Goal: Use online tool/utility: Utilize a website feature to perform a specific function

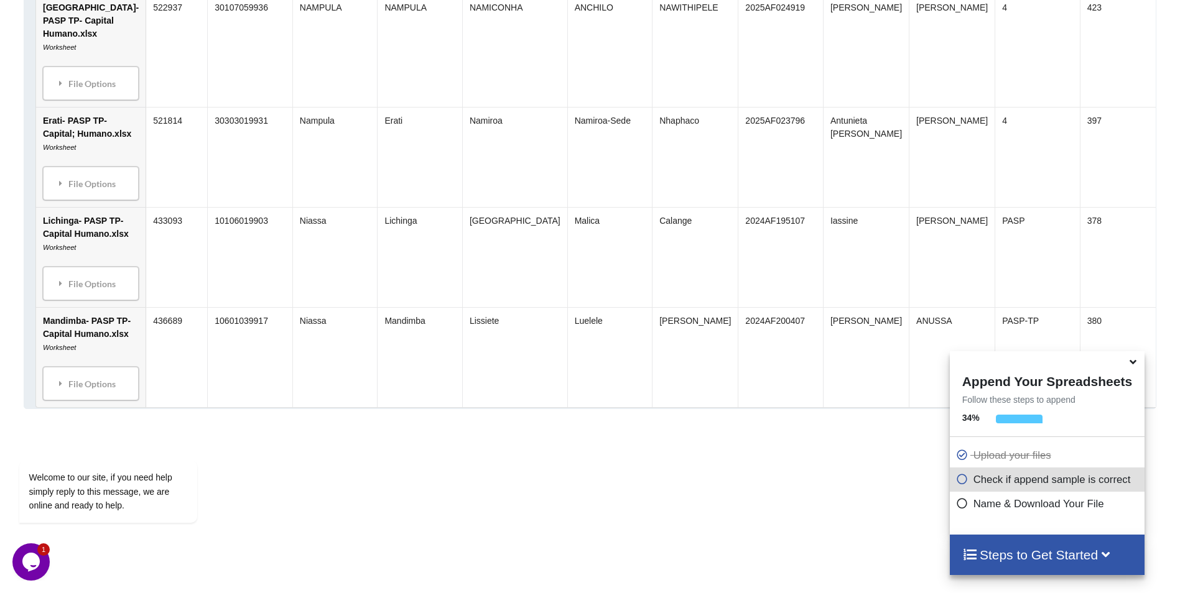
scroll to position [847, 0]
click at [75, 198] on div "File Options" at bounding box center [91, 185] width 88 height 26
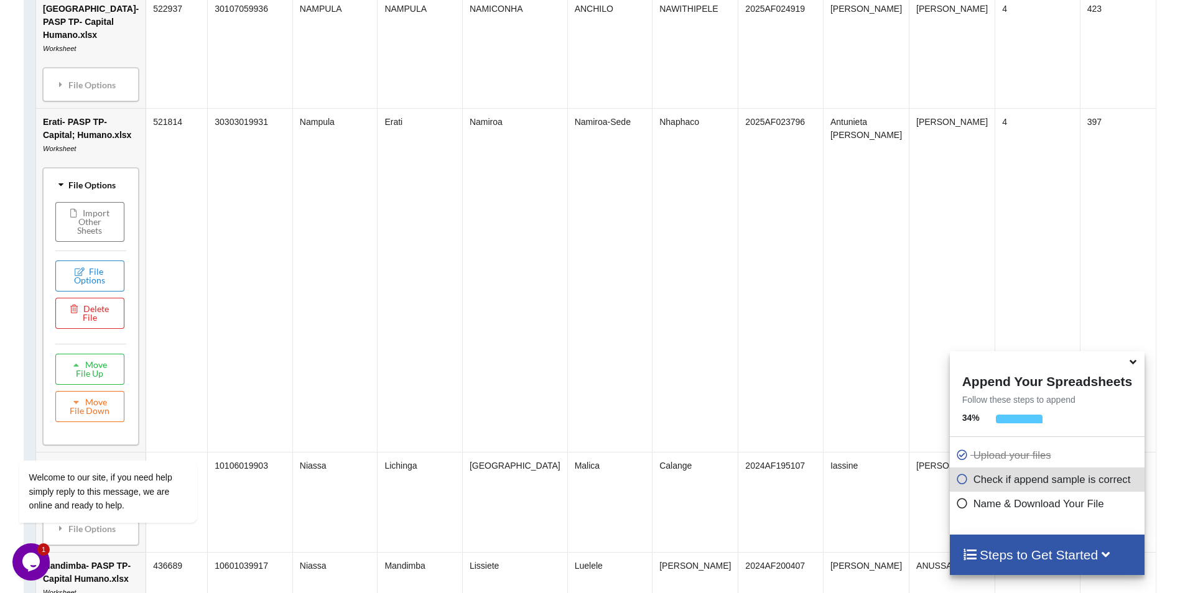
scroll to position [834, 0]
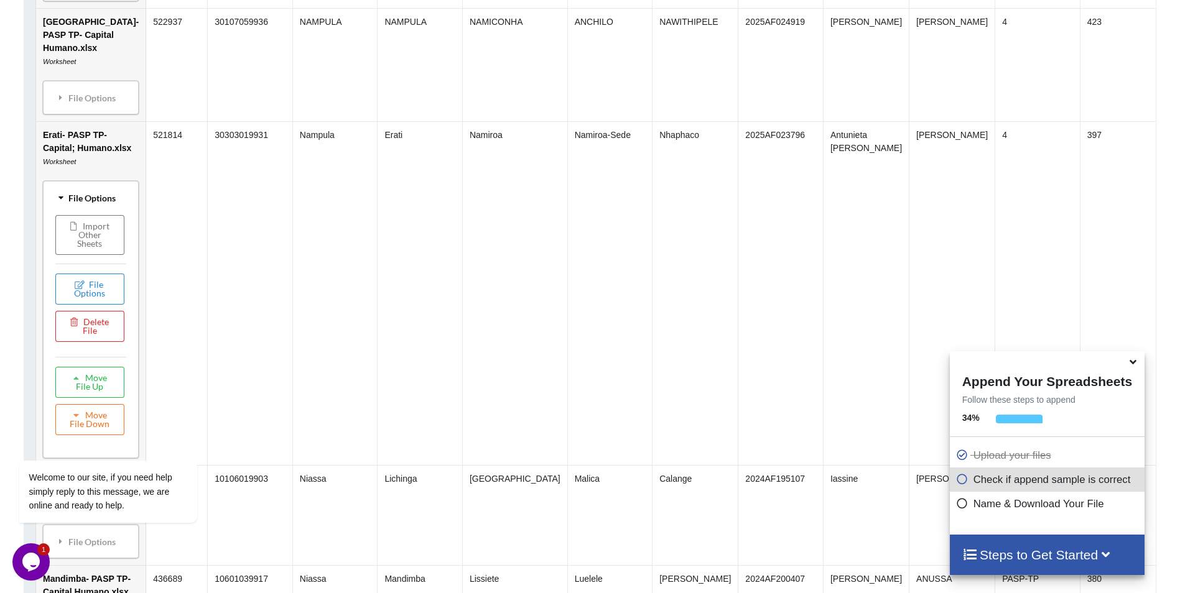
click at [82, 211] on div "File Options" at bounding box center [91, 198] width 88 height 26
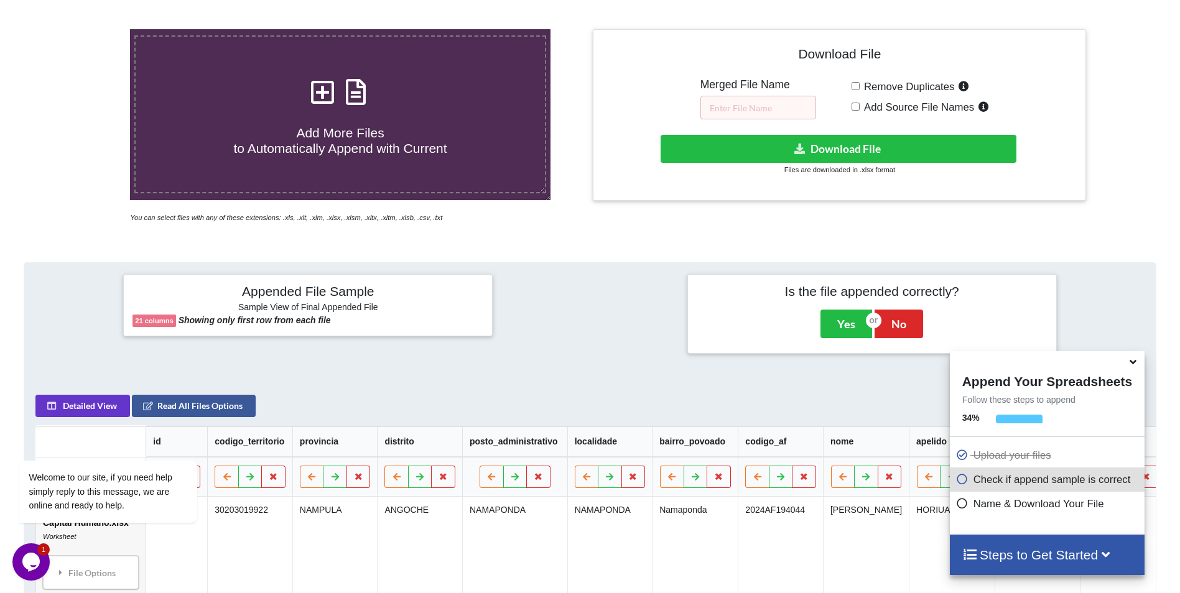
scroll to position [246, 0]
click at [857, 109] on input "Add Source File Names" at bounding box center [856, 106] width 8 height 8
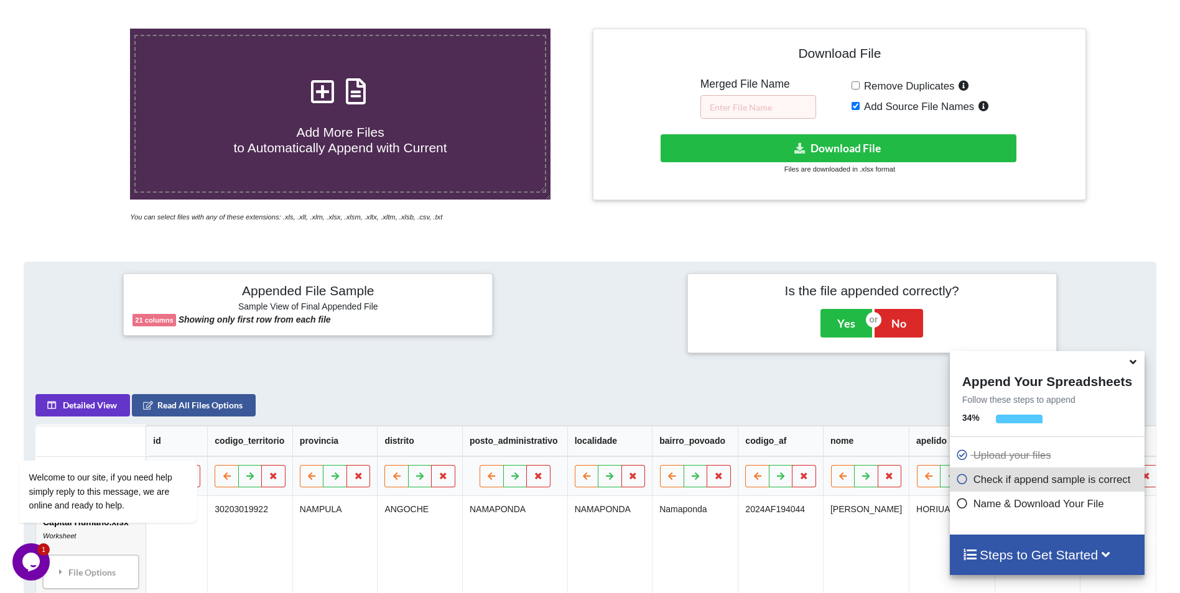
checkbox input "true"
click at [832, 156] on button "Download File" at bounding box center [839, 148] width 356 height 28
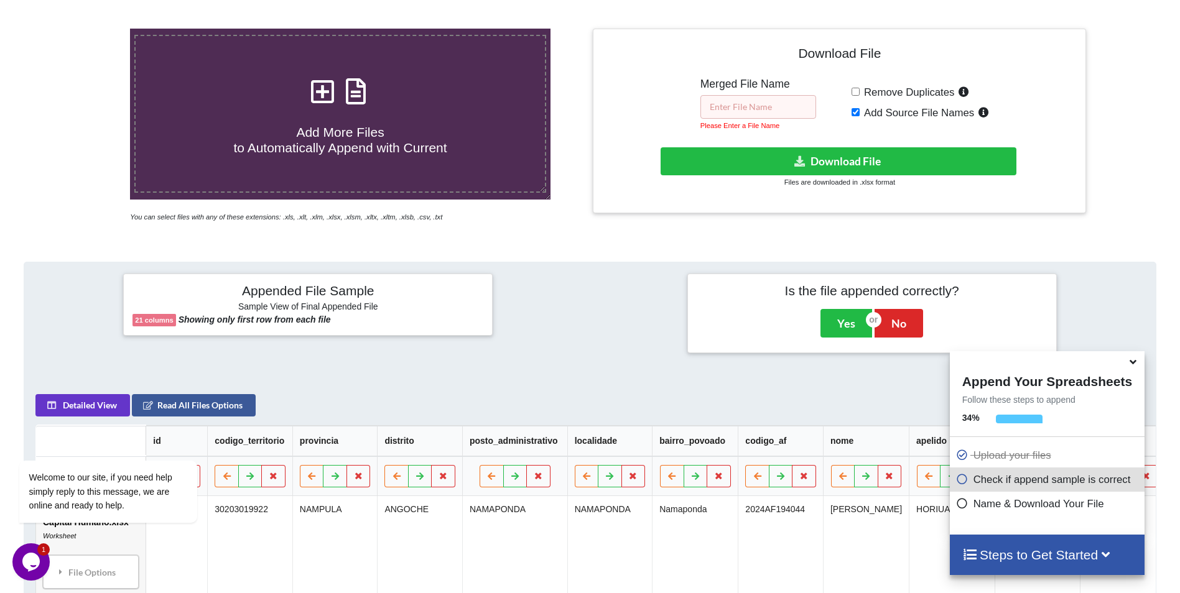
click at [774, 109] on input "text" at bounding box center [758, 107] width 116 height 24
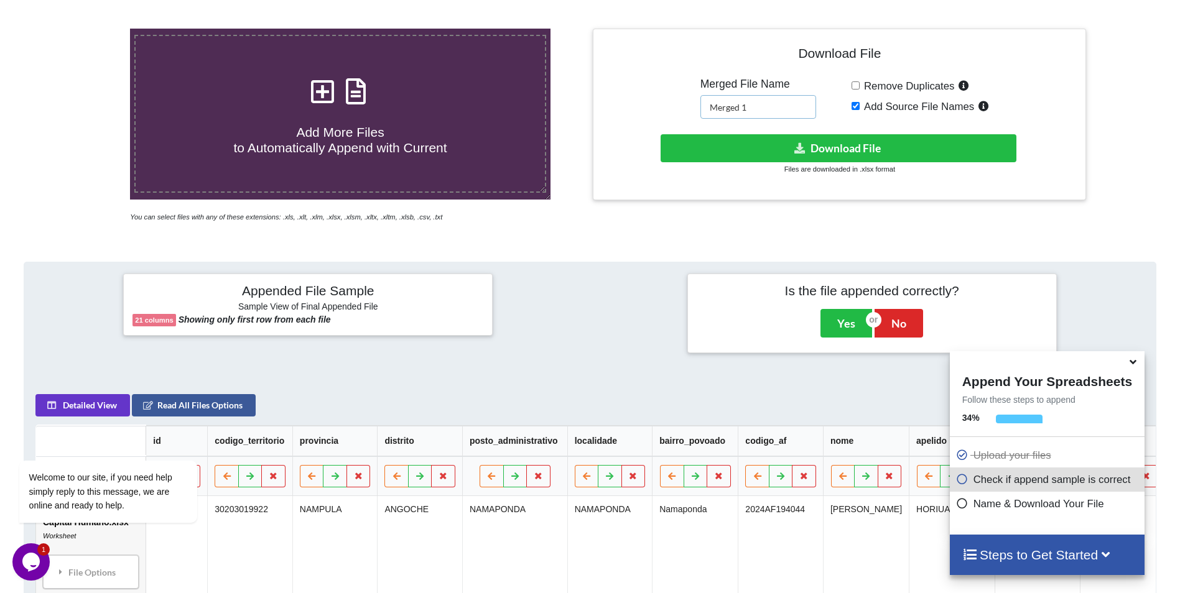
type input "Merged 1"
click at [773, 142] on button "Download File" at bounding box center [839, 148] width 356 height 28
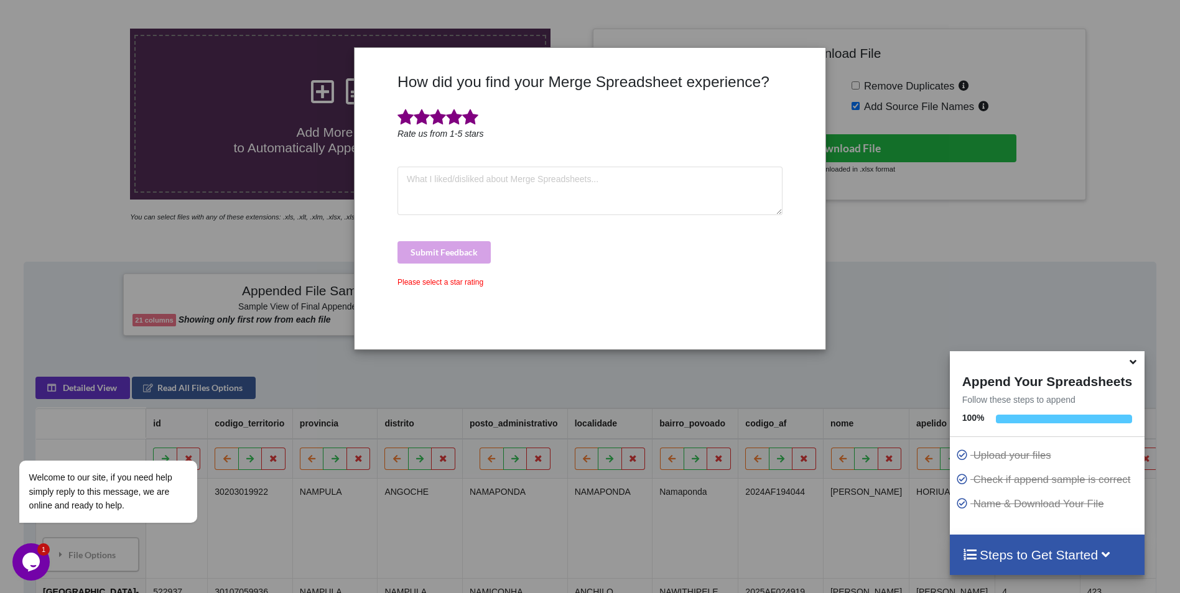
click at [468, 118] on span at bounding box center [470, 117] width 16 height 17
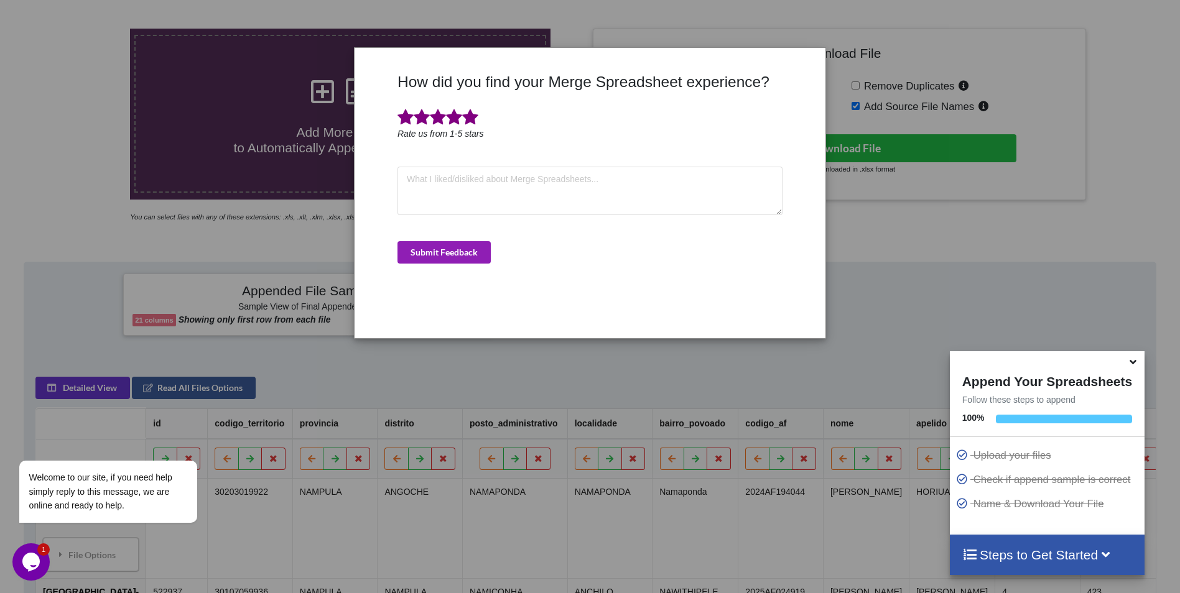
click at [458, 262] on button "Submit Feedback" at bounding box center [443, 252] width 93 height 22
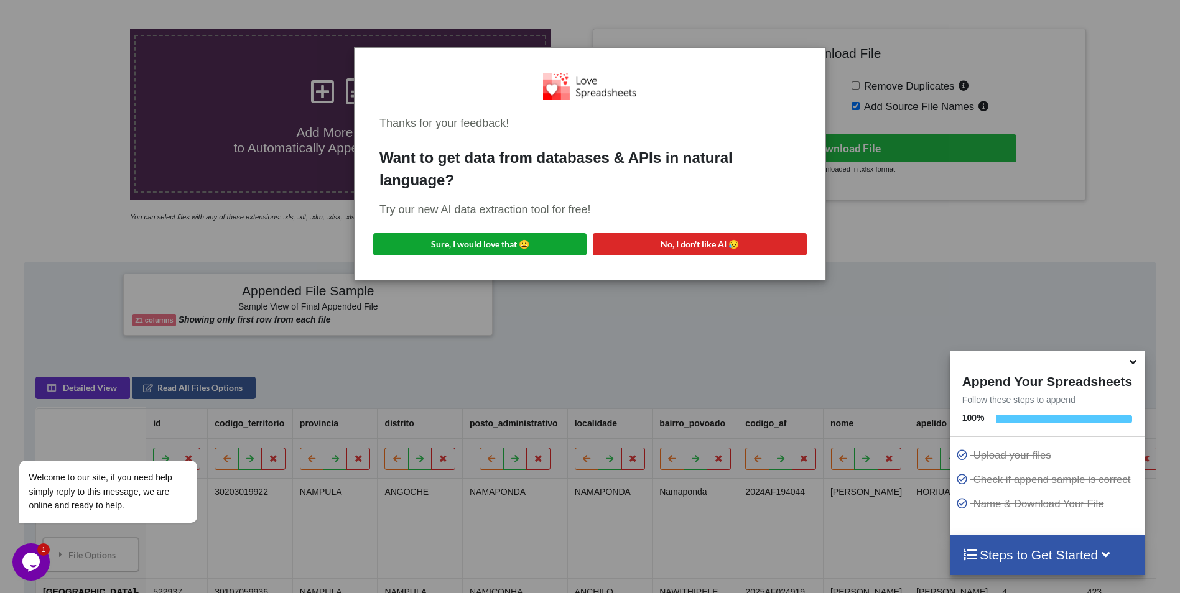
click at [496, 246] on button "Sure, I would love that 😀" at bounding box center [479, 244] width 213 height 22
click at [714, 256] on div "Thanks for your feedback! Want to get data from databases & APIs in natural lan…" at bounding box center [590, 164] width 451 height 212
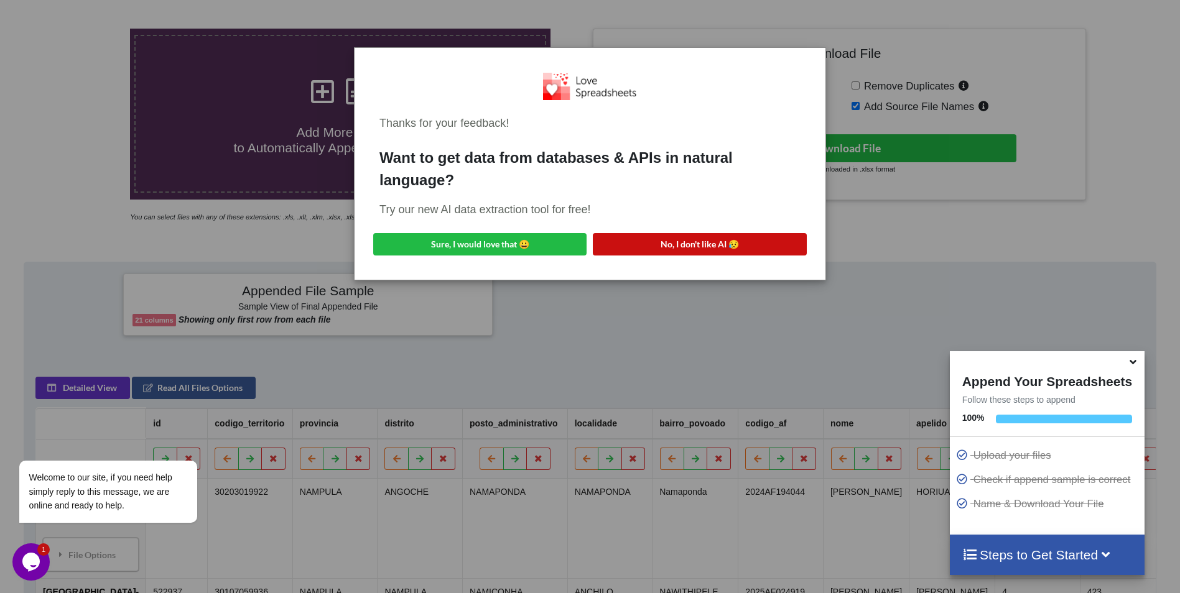
click at [712, 246] on button "No, I don't like AI 😥" at bounding box center [699, 244] width 213 height 22
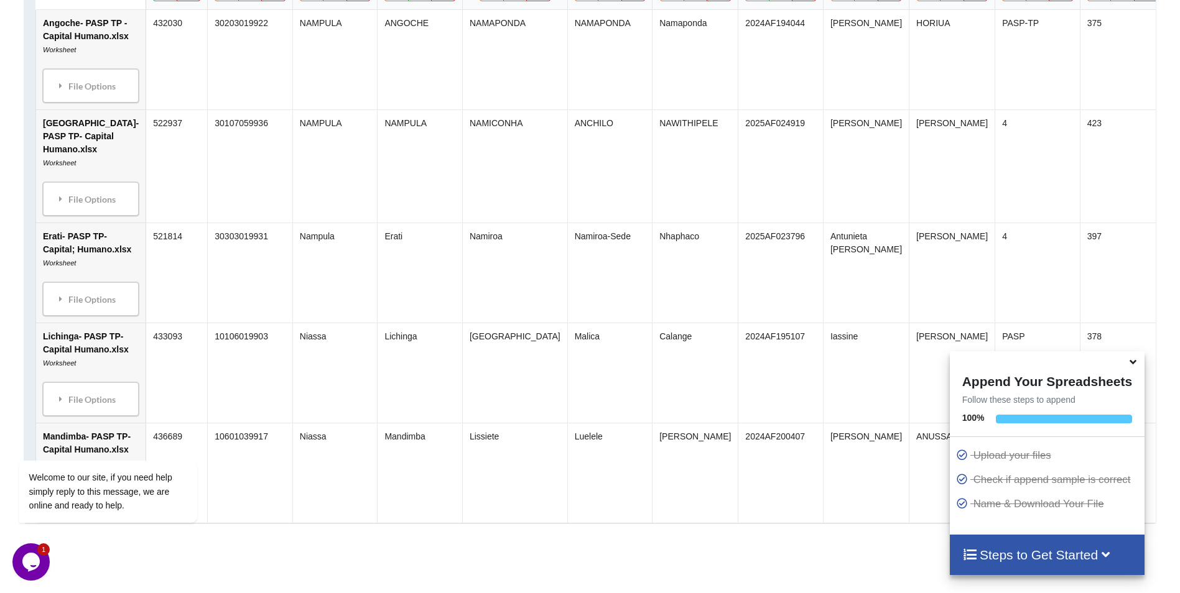
scroll to position [1110, 0]
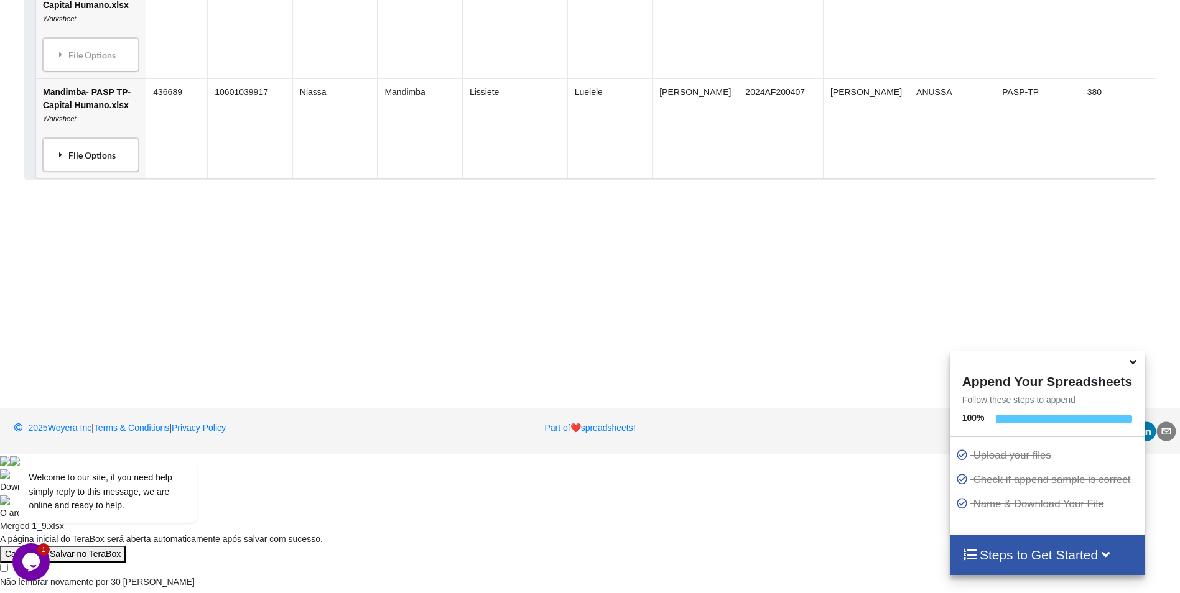
click at [71, 168] on div "File Options" at bounding box center [91, 155] width 88 height 26
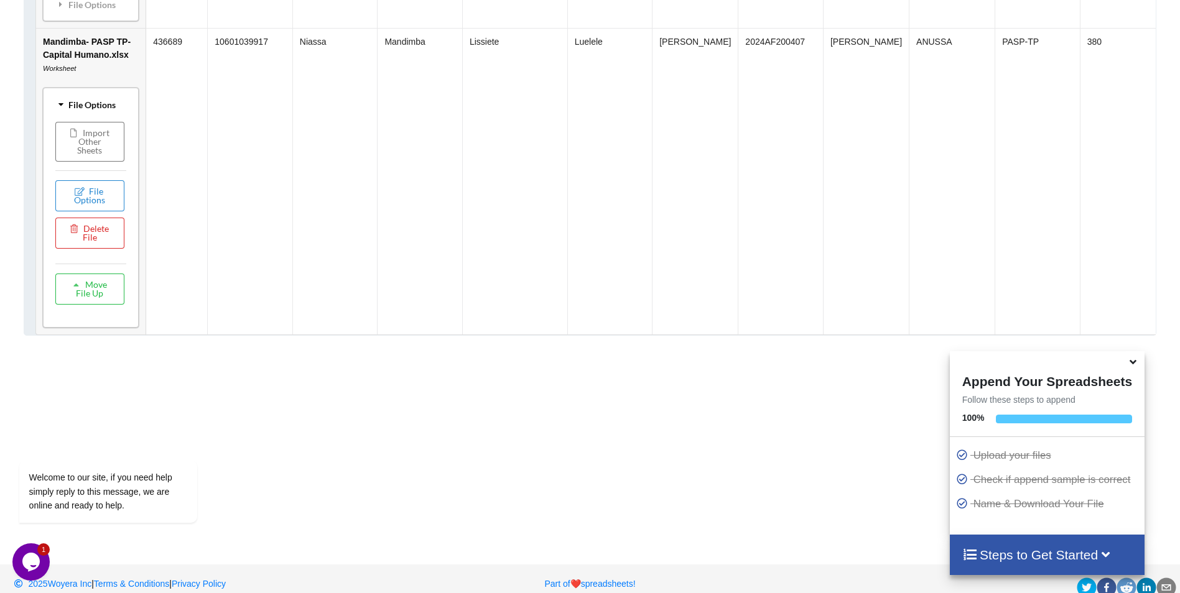
scroll to position [1071, 0]
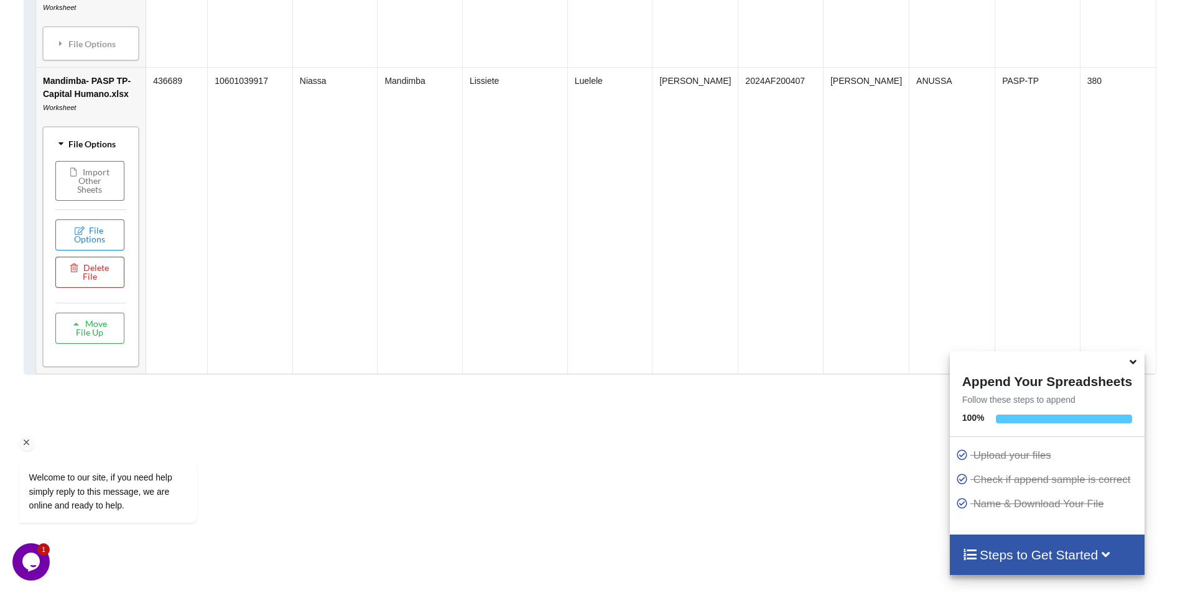
click at [89, 406] on div "Welcome to our site, if you need help simply reply to this message, we are onli…" at bounding box center [124, 461] width 224 height 147
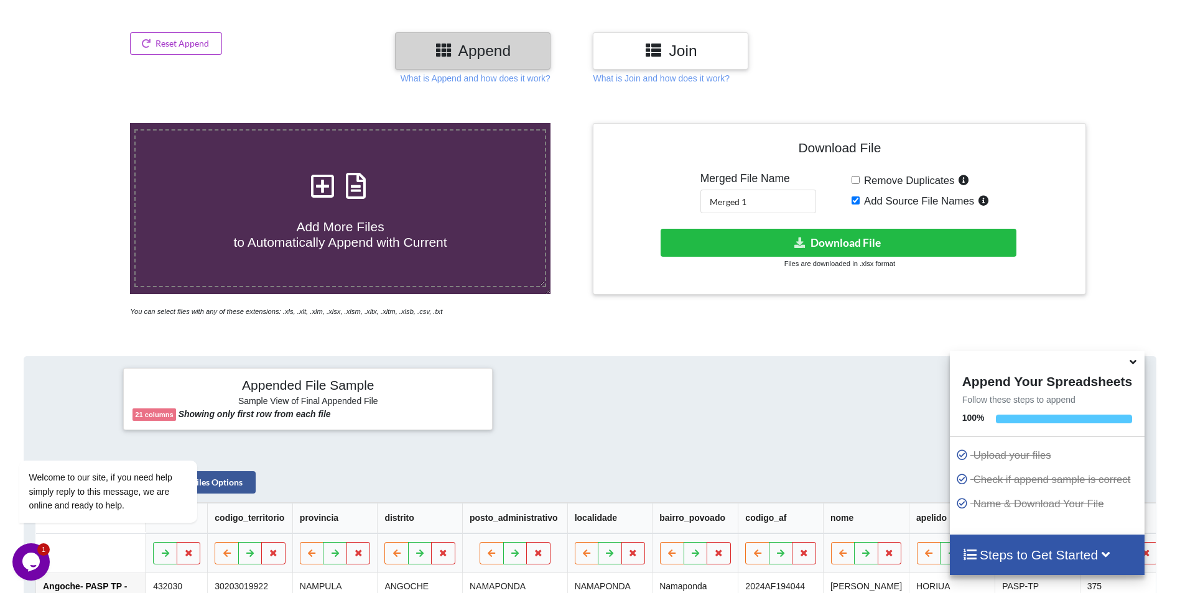
scroll to position [142, 0]
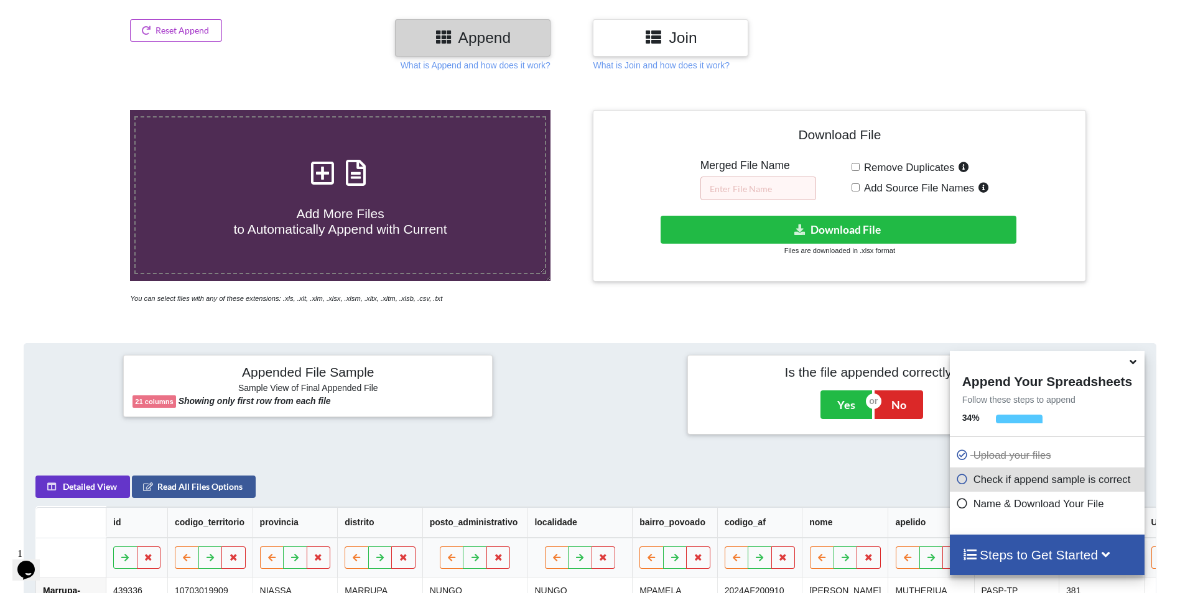
scroll to position [164, 0]
click at [858, 191] on input "Add Source File Names" at bounding box center [856, 188] width 8 height 8
checkbox input "true"
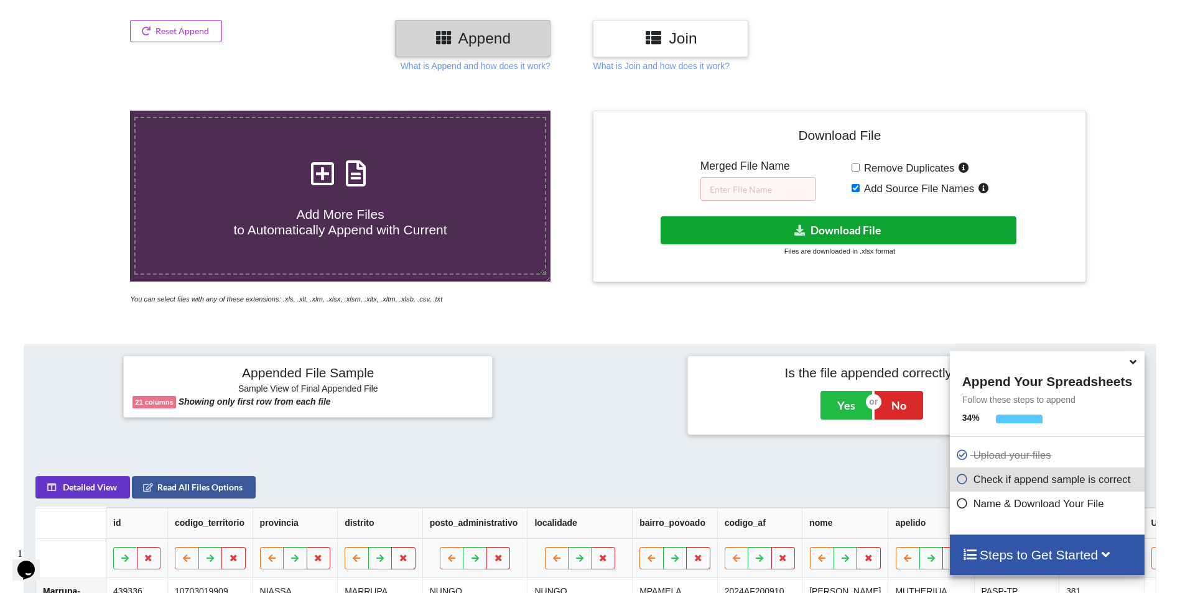
click at [835, 231] on button "Download File" at bounding box center [839, 230] width 356 height 28
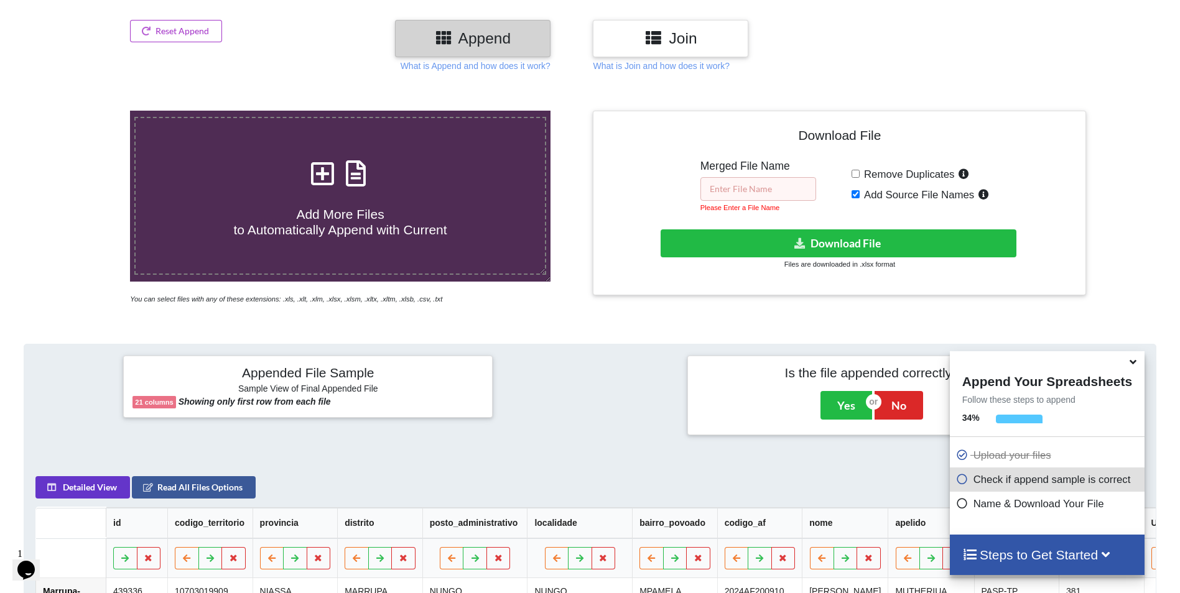
click at [758, 191] on input "text" at bounding box center [758, 189] width 116 height 24
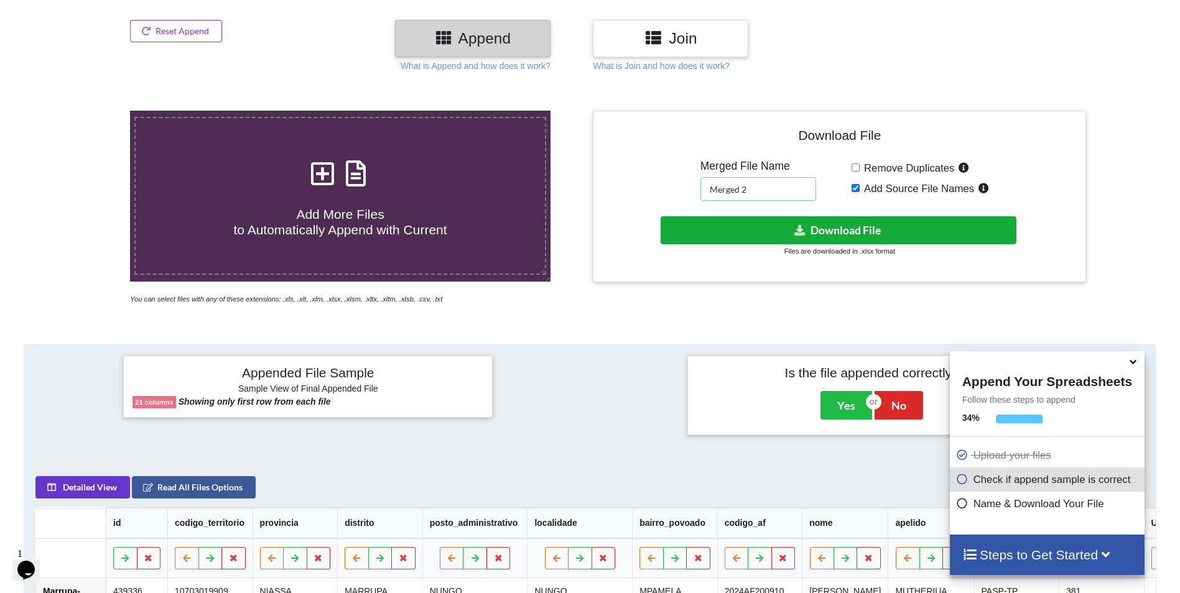
type input "Merged 2"
click at [804, 236] on button "Download File" at bounding box center [839, 230] width 356 height 28
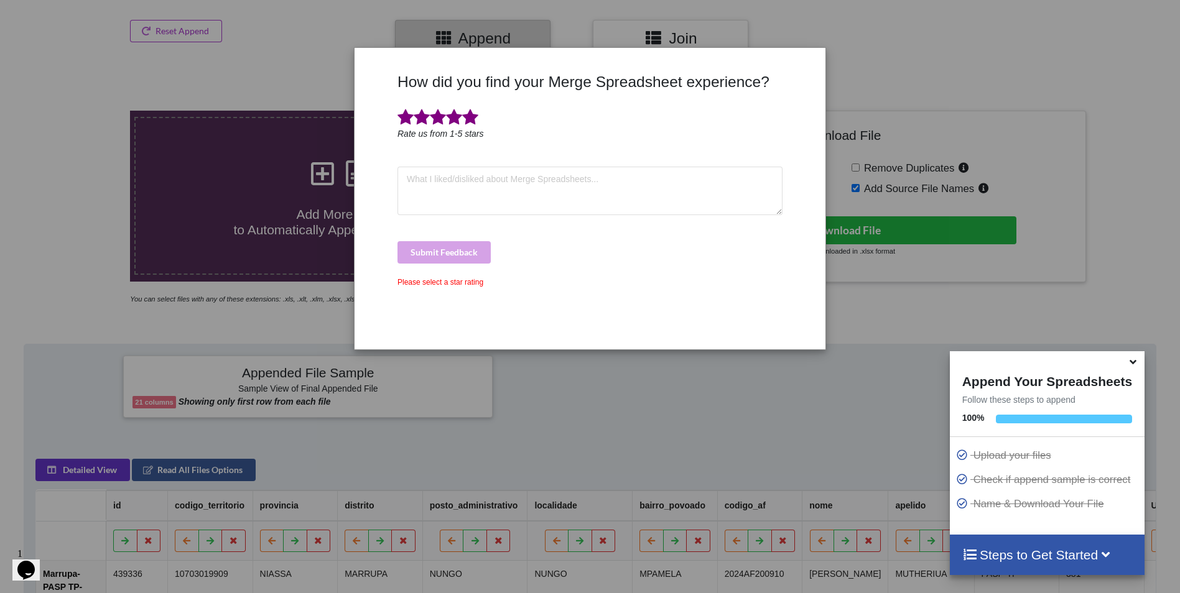
click at [470, 118] on span at bounding box center [470, 117] width 16 height 17
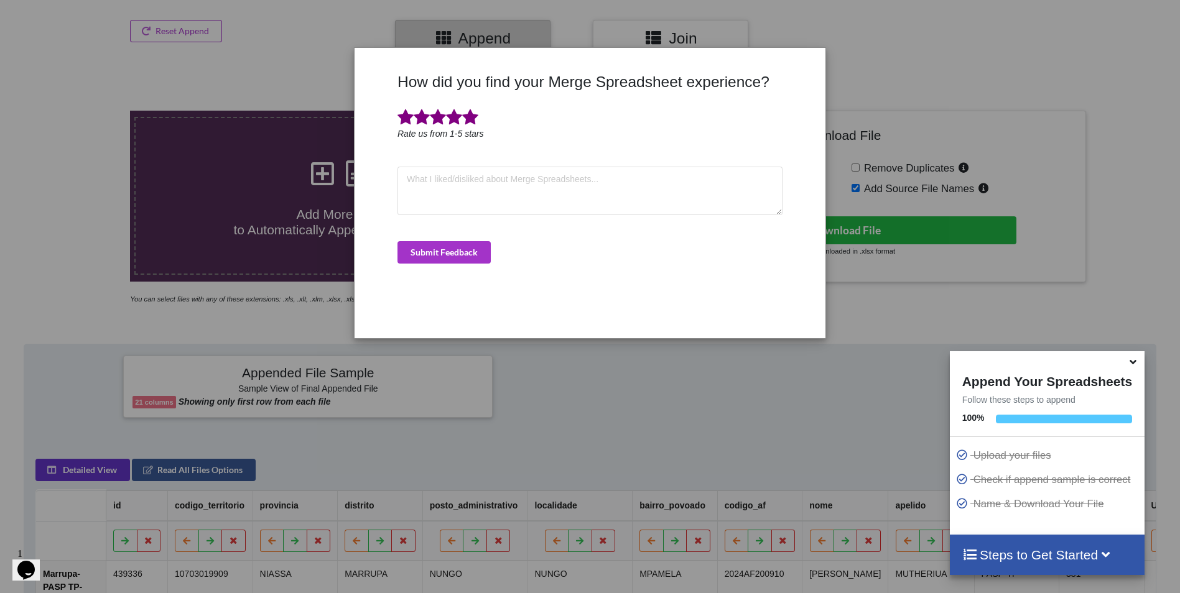
click at [446, 263] on div "How did you find your Merge Spreadsheet experience? Rate us from 1-5 stars Subm…" at bounding box center [589, 201] width 391 height 256
click at [449, 246] on button "Submit Feedback" at bounding box center [443, 252] width 93 height 22
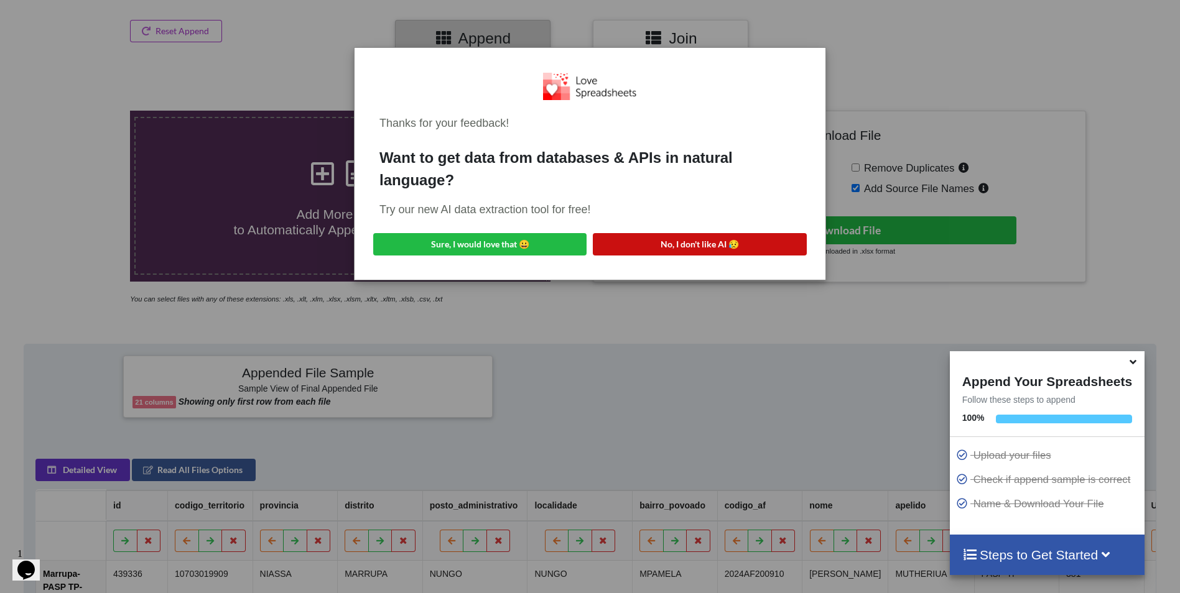
click at [710, 240] on button "No, I don't like AI 😥" at bounding box center [699, 244] width 213 height 22
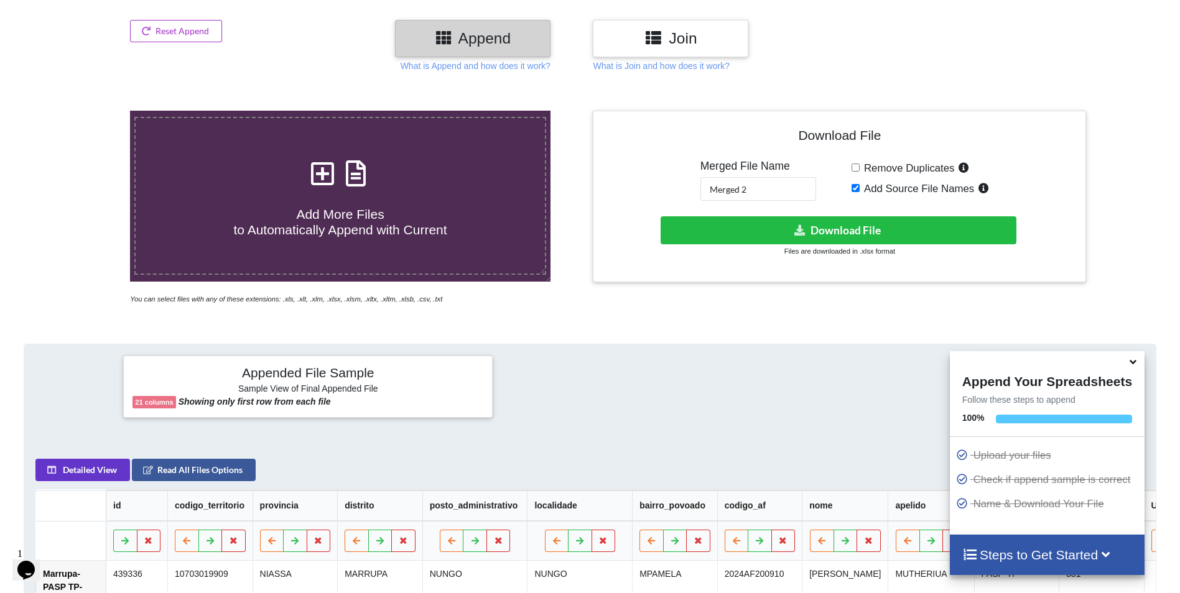
scroll to position [0, 0]
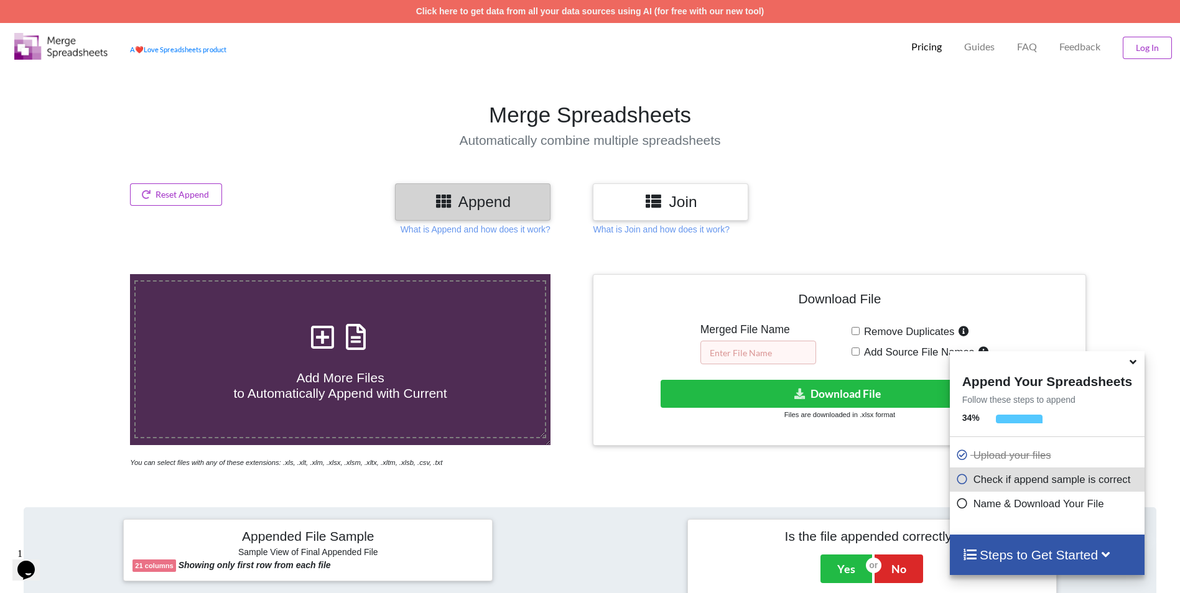
click at [751, 354] on input "text" at bounding box center [758, 353] width 116 height 24
type input "Merged 3"
click at [791, 393] on button "Download File" at bounding box center [839, 394] width 356 height 28
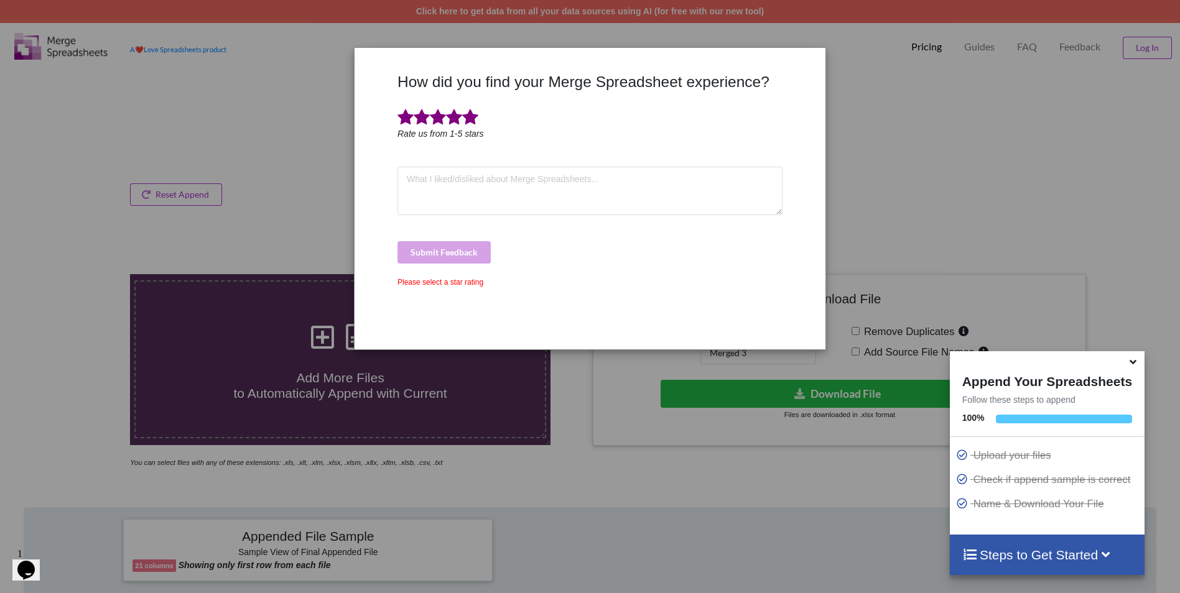
click at [470, 116] on span at bounding box center [470, 117] width 16 height 17
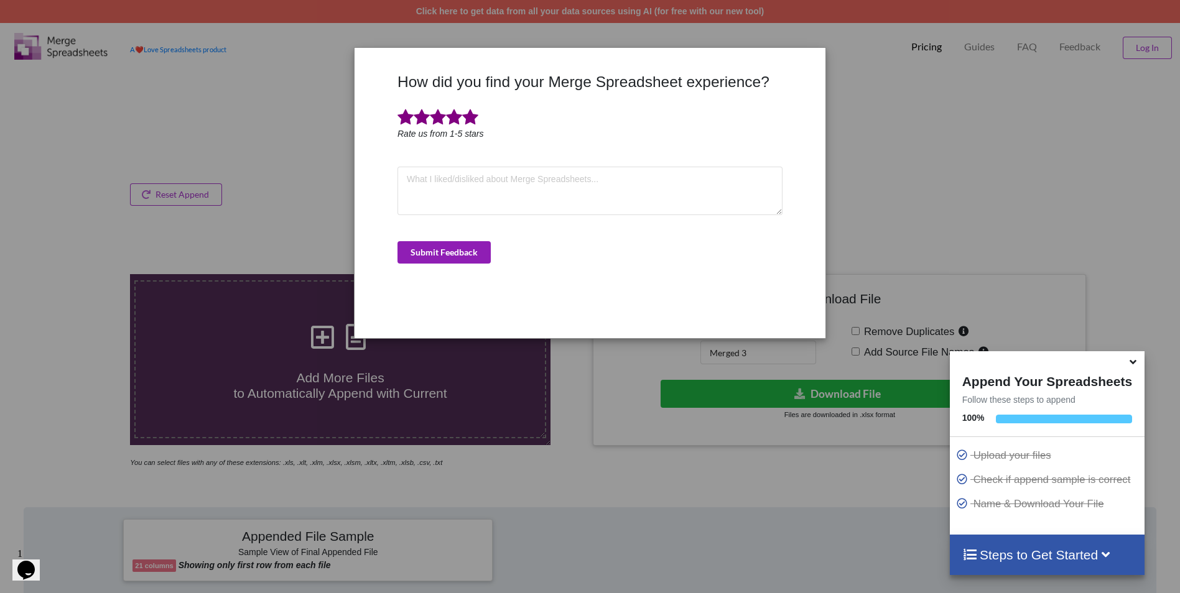
click at [458, 253] on button "Submit Feedback" at bounding box center [443, 252] width 93 height 22
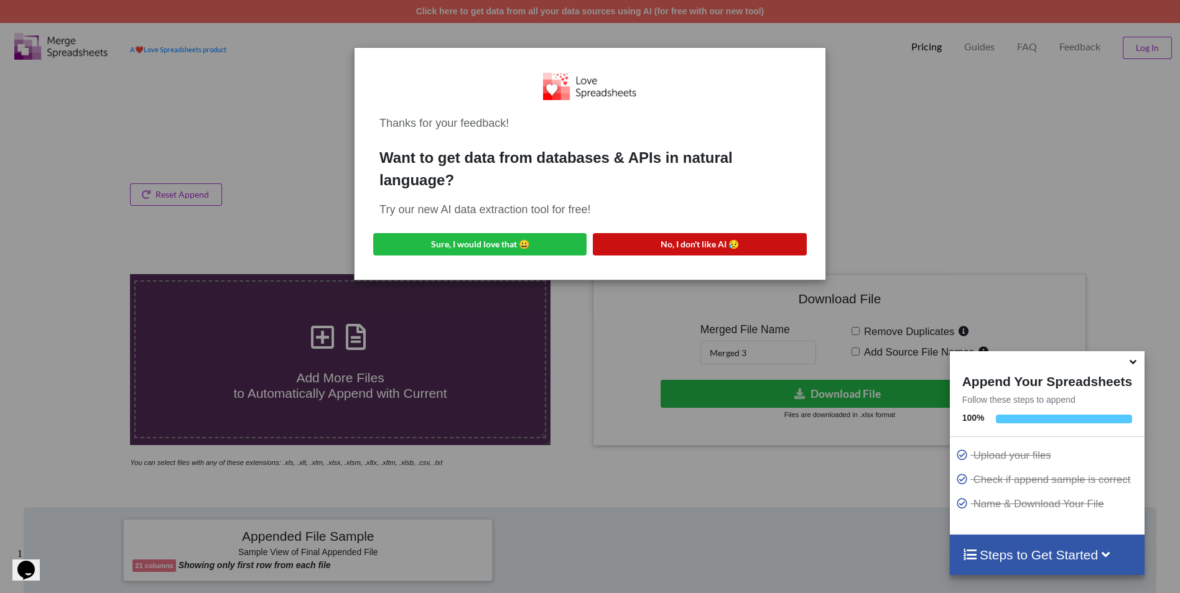
click at [636, 245] on button "No, I don't like AI 😥" at bounding box center [699, 244] width 213 height 22
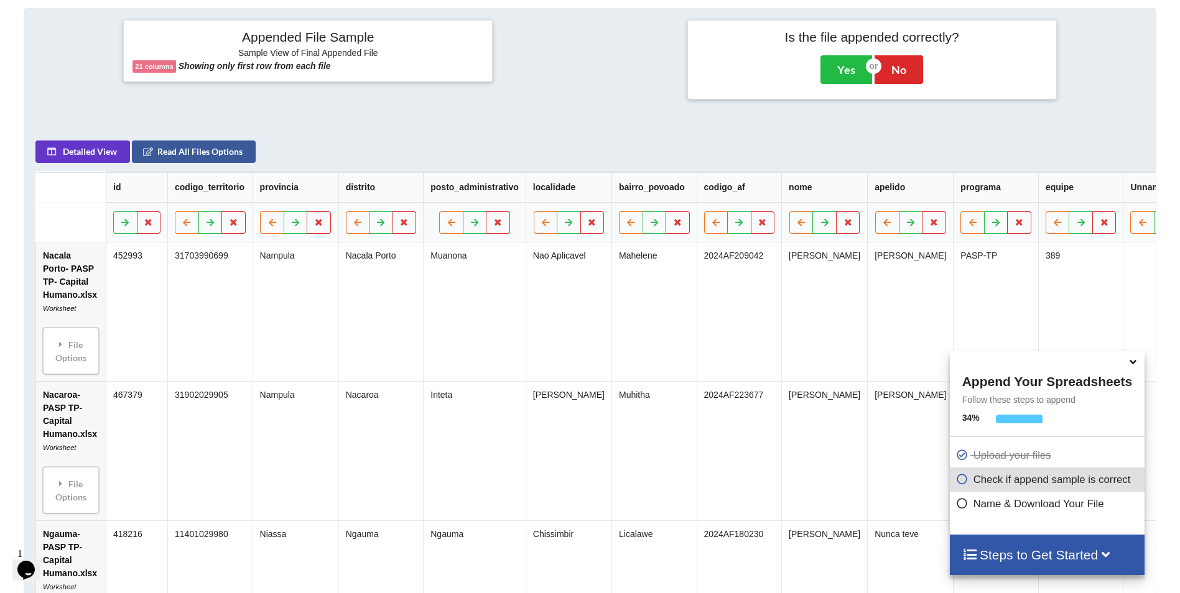
scroll to position [508, 0]
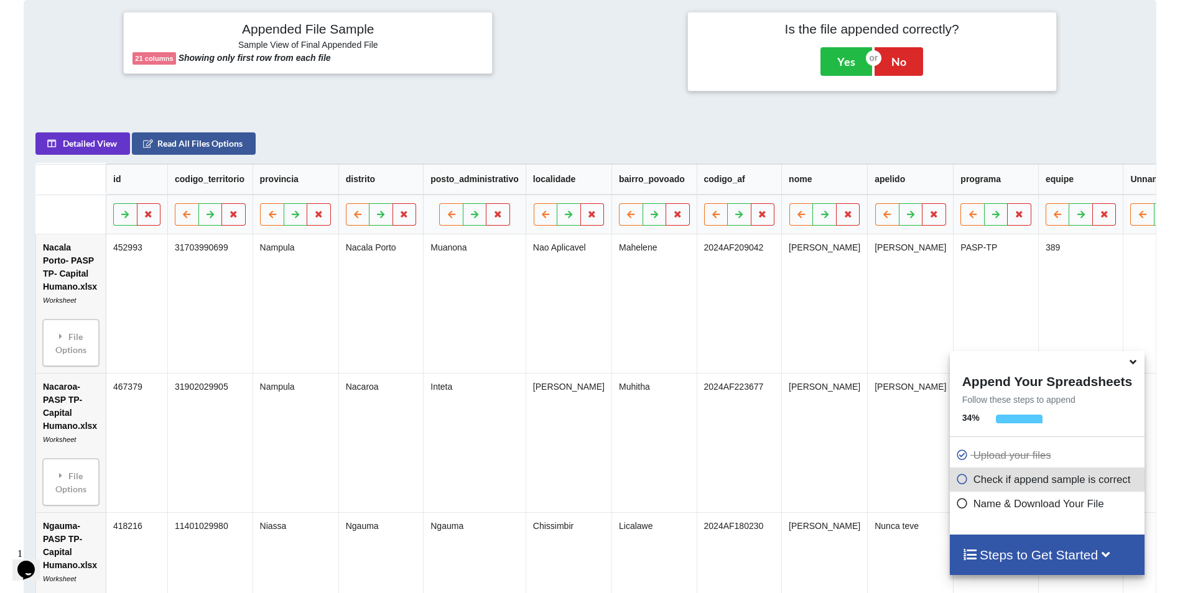
click at [555, 97] on div "Appended File Sample Sample View of Final Appended File 21 columns Showing only…" at bounding box center [590, 52] width 1150 height 103
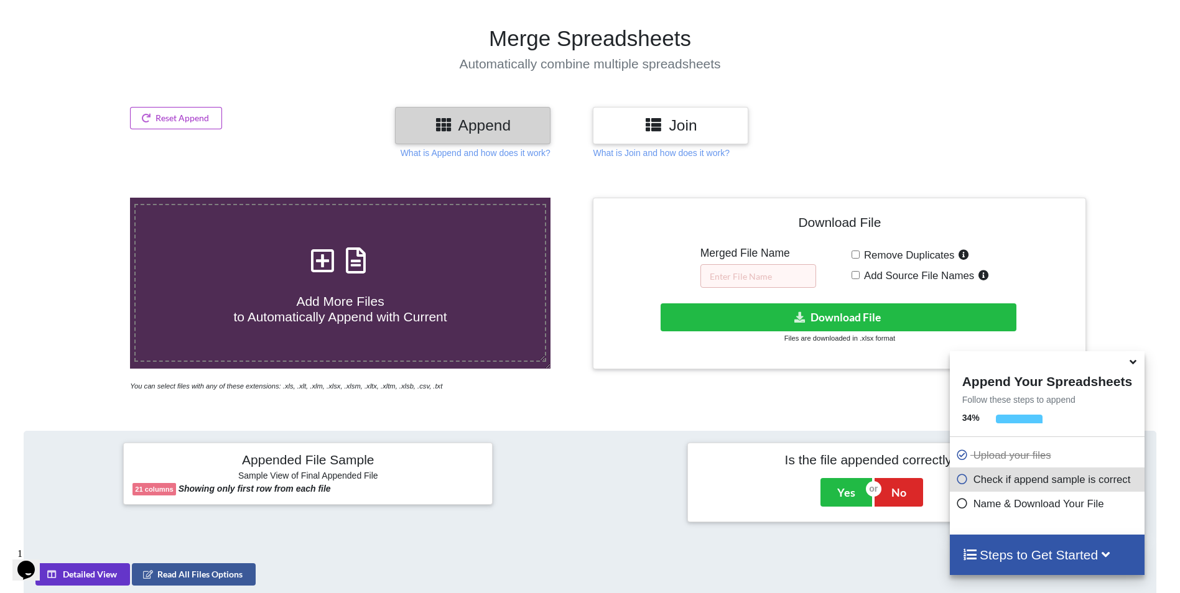
scroll to position [0, 0]
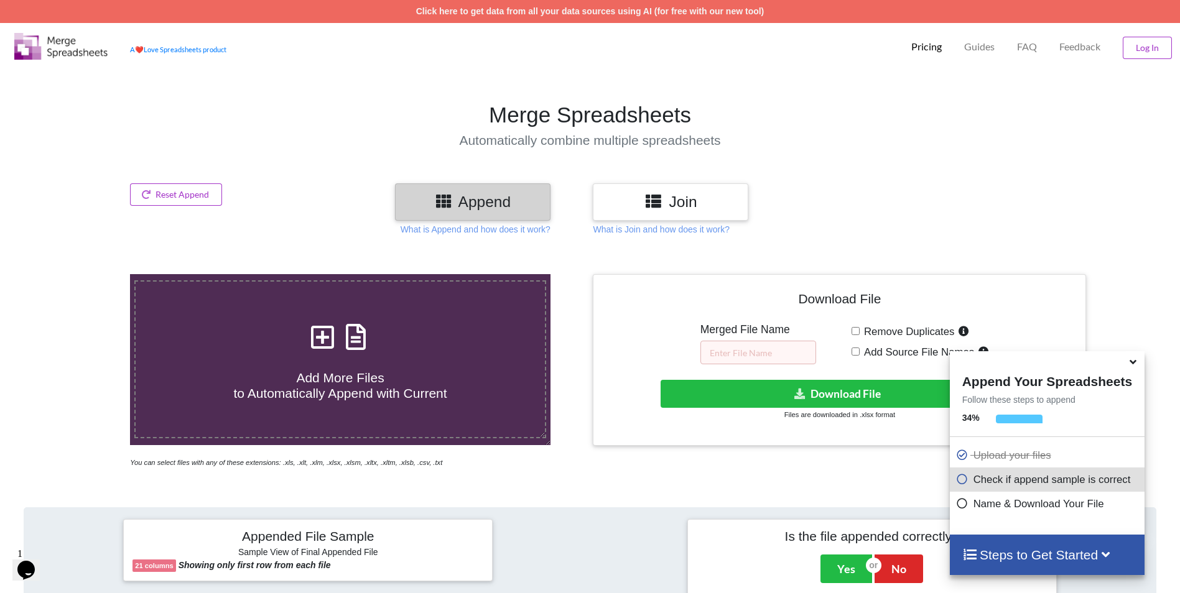
click at [1133, 363] on icon at bounding box center [1133, 360] width 13 height 11
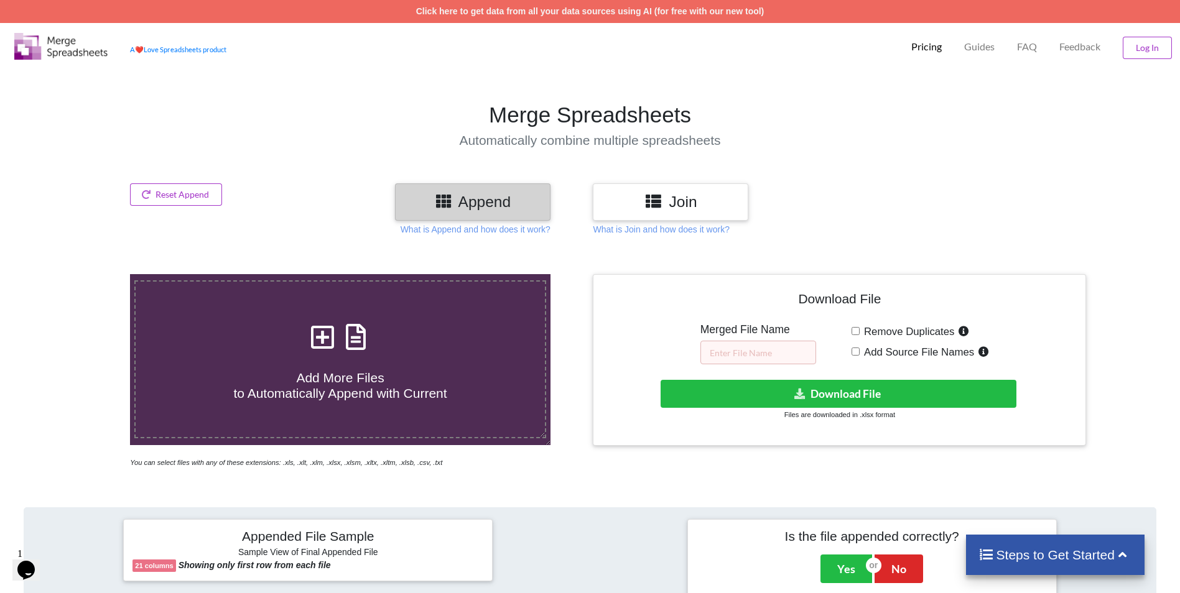
click at [857, 354] on input "Add Source File Names" at bounding box center [856, 352] width 8 height 8
checkbox input "true"
click at [783, 355] on input "text" at bounding box center [758, 353] width 116 height 24
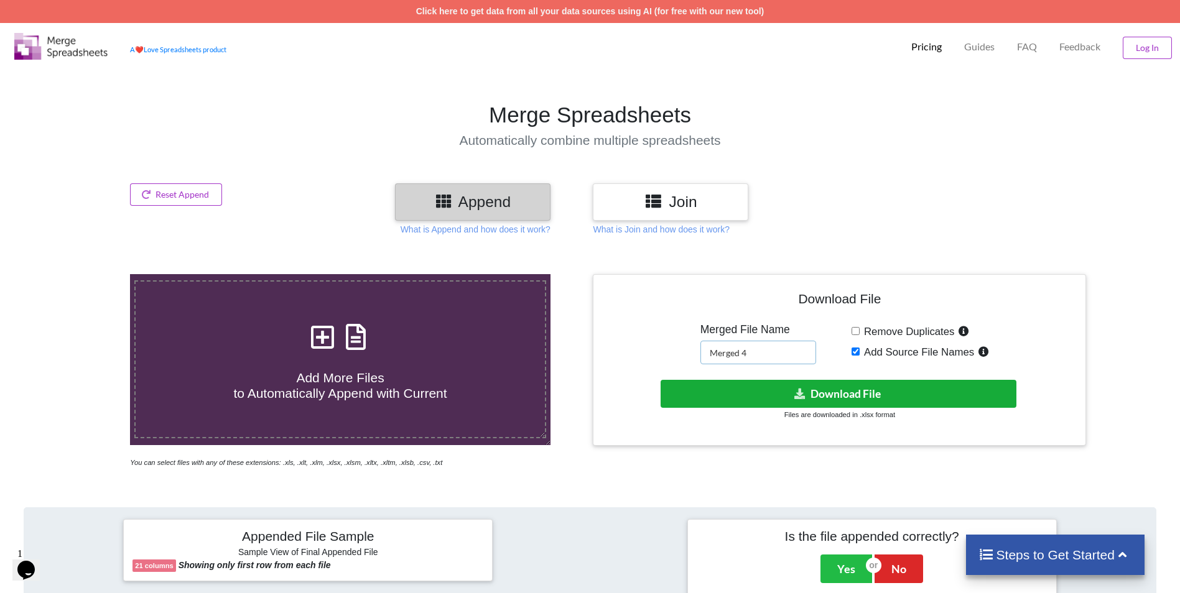
type input "Merged 4"
click at [798, 399] on button "Download File" at bounding box center [839, 394] width 356 height 28
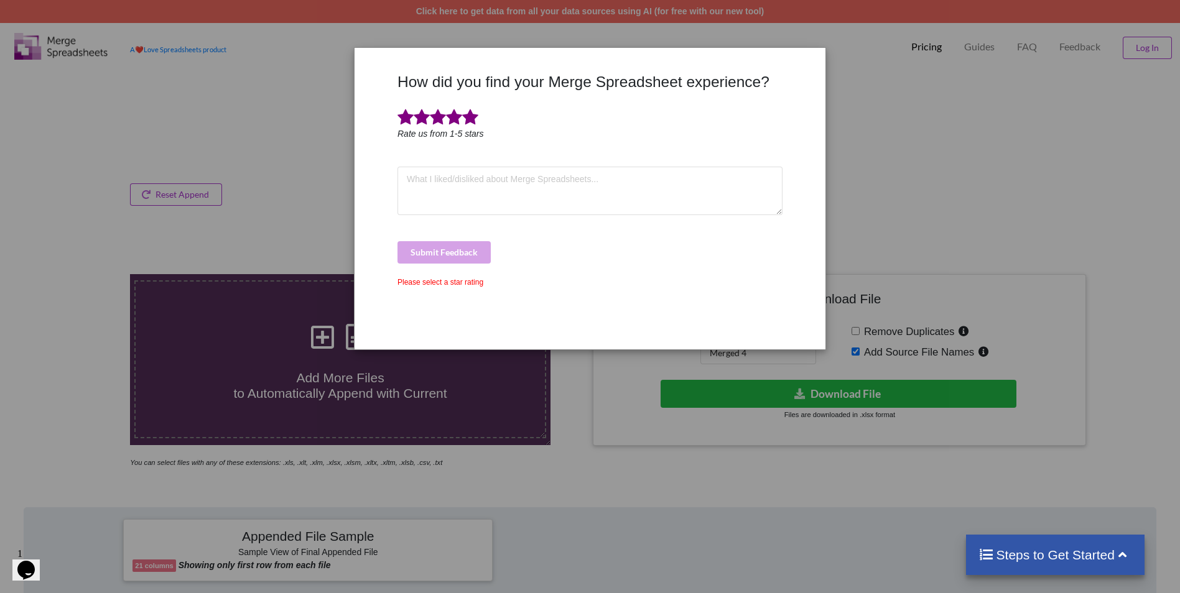
click at [468, 117] on span at bounding box center [470, 117] width 16 height 17
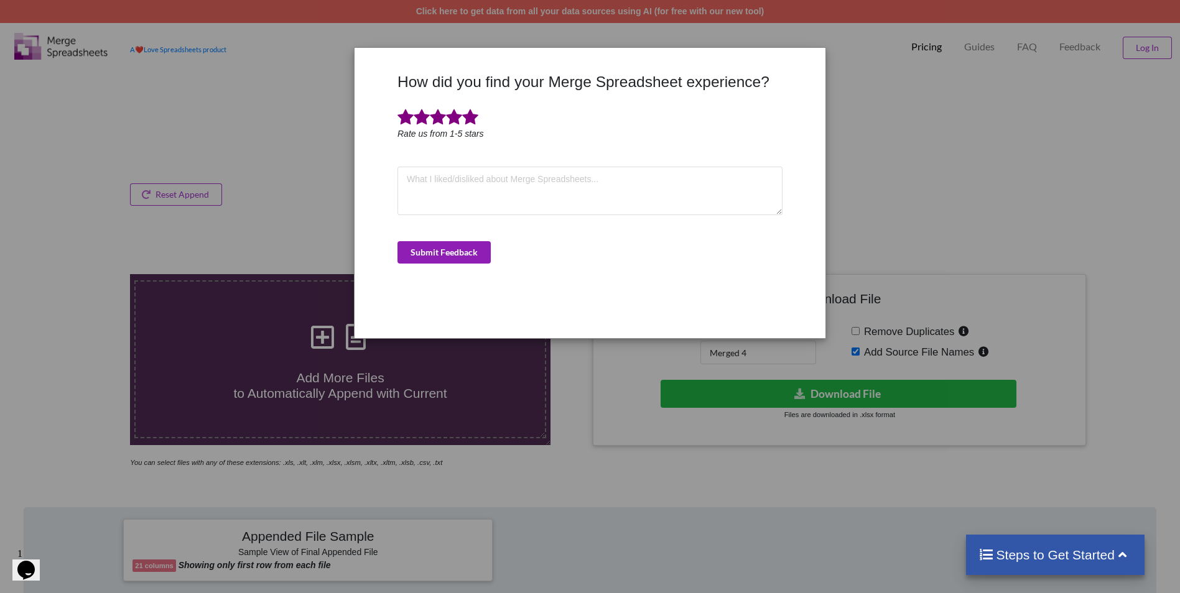
click at [456, 257] on button "Submit Feedback" at bounding box center [443, 252] width 93 height 22
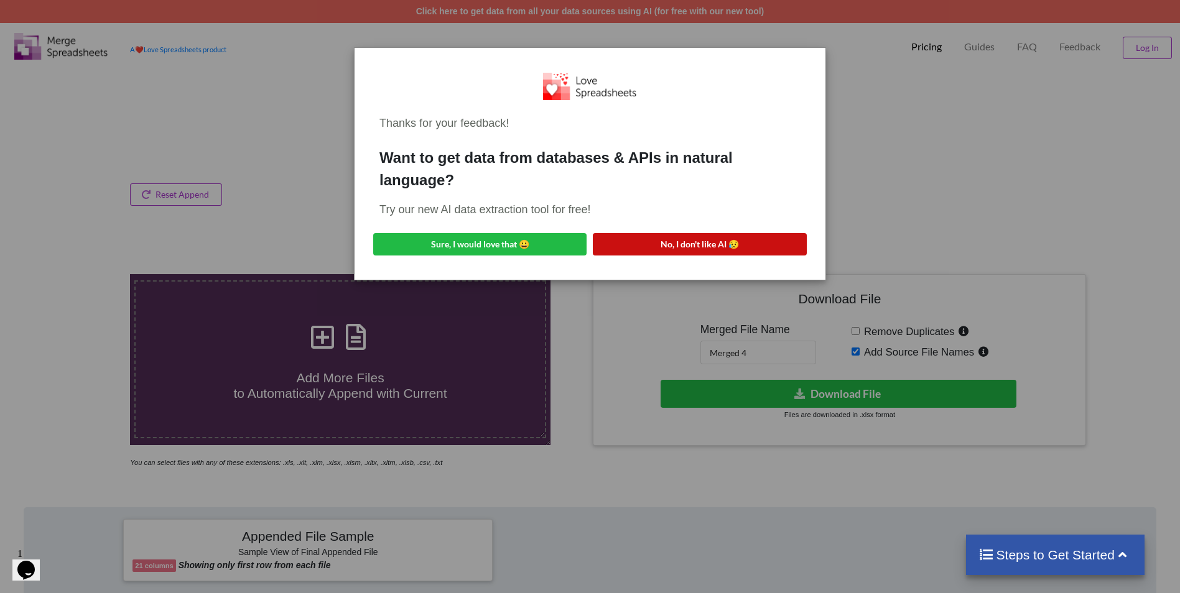
click at [726, 247] on button "No, I don't like AI 😥" at bounding box center [699, 244] width 213 height 22
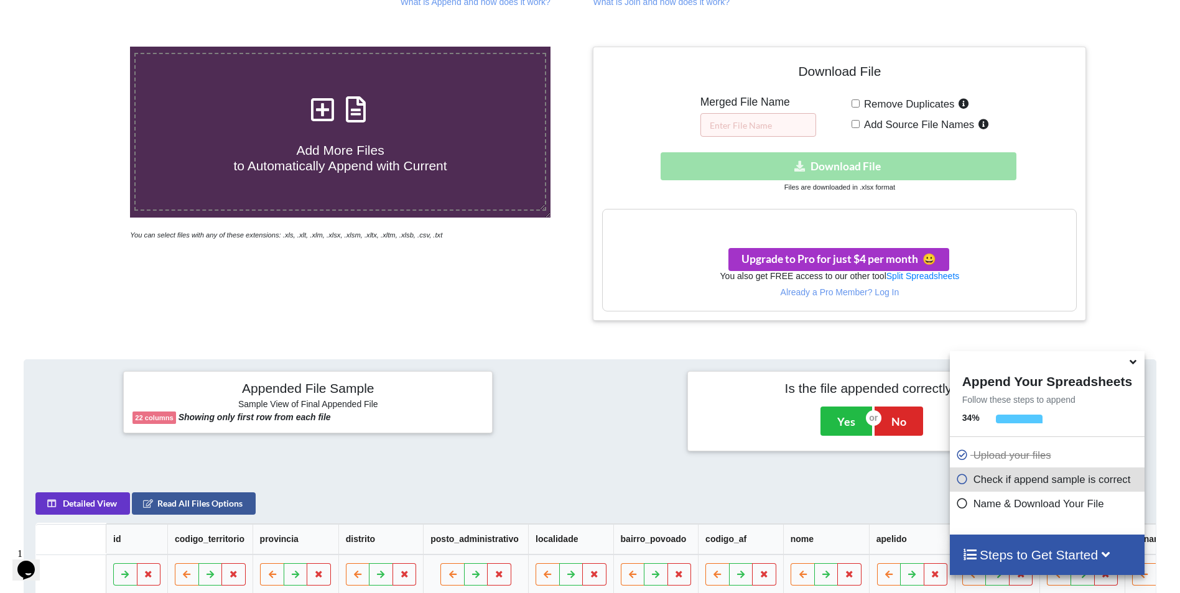
scroll to position [229, 0]
